Goal: Find specific page/section: Find specific page/section

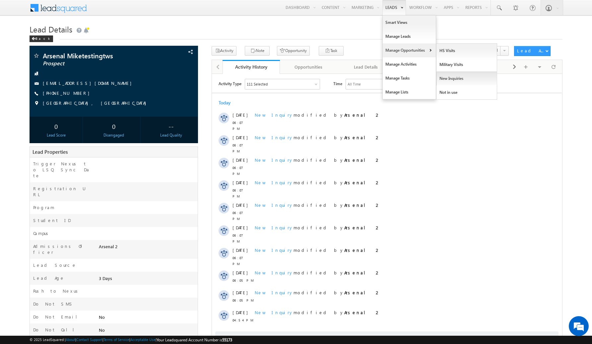
click at [448, 80] on link "New Inquiries" at bounding box center [466, 79] width 61 height 14
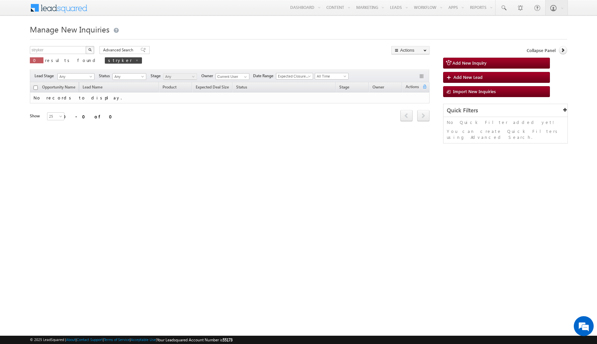
click at [135, 60] on span at bounding box center [136, 60] width 3 height 3
type input "Search New Inquiries"
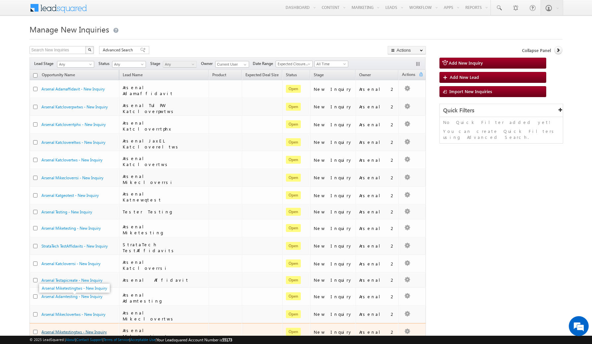
click at [79, 330] on link "Arsenal Miketestingtws - New Inquiry" at bounding box center [73, 332] width 65 height 5
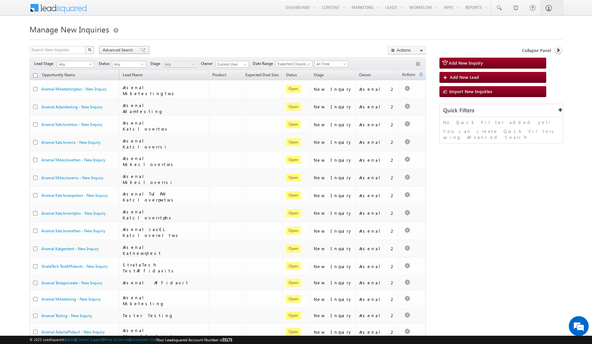
click at [113, 51] on span "Advanced Search" at bounding box center [119, 50] width 32 height 6
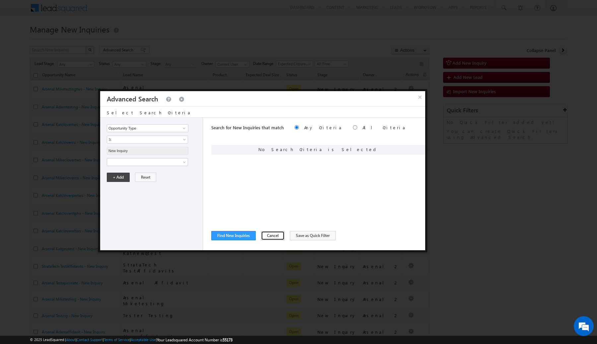
click at [269, 238] on button "Cancel" at bounding box center [273, 235] width 24 height 9
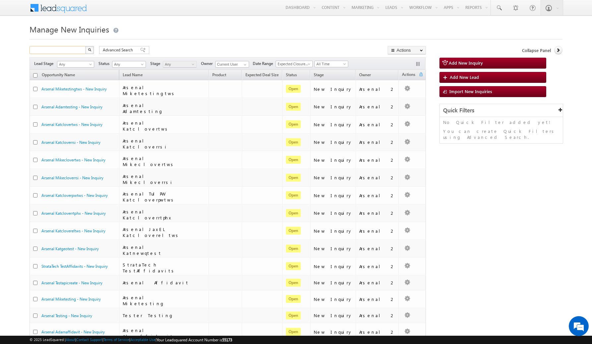
click at [48, 47] on input "text" at bounding box center [58, 50] width 57 height 8
paste input "mx_Previous_Education"
type input "mx_Previous_Education"
click at [85, 46] on button "button" at bounding box center [89, 50] width 9 height 8
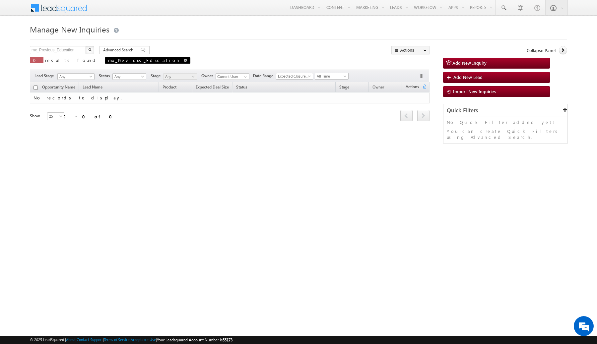
click at [122, 61] on span "mx_Previous_Education" at bounding box center [148, 60] width 86 height 6
click at [184, 61] on span at bounding box center [185, 60] width 3 height 3
type input "Search New Inquiries"
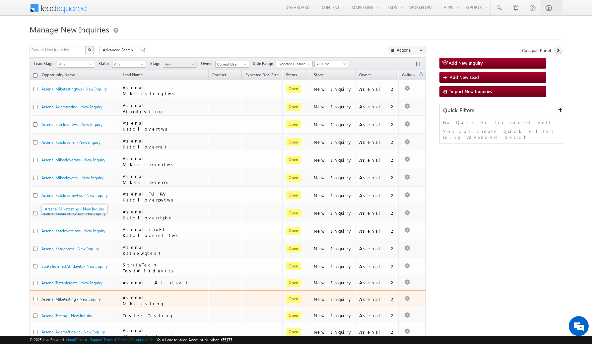
click at [70, 297] on link "Arsenal Miketesting - New Inquiry" at bounding box center [70, 299] width 59 height 5
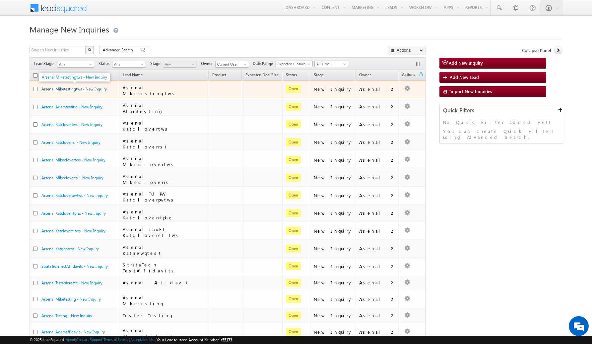
click at [65, 90] on link "Arsenal Miketestingtws - New Inquiry" at bounding box center [73, 89] width 65 height 5
